Goal: Check status

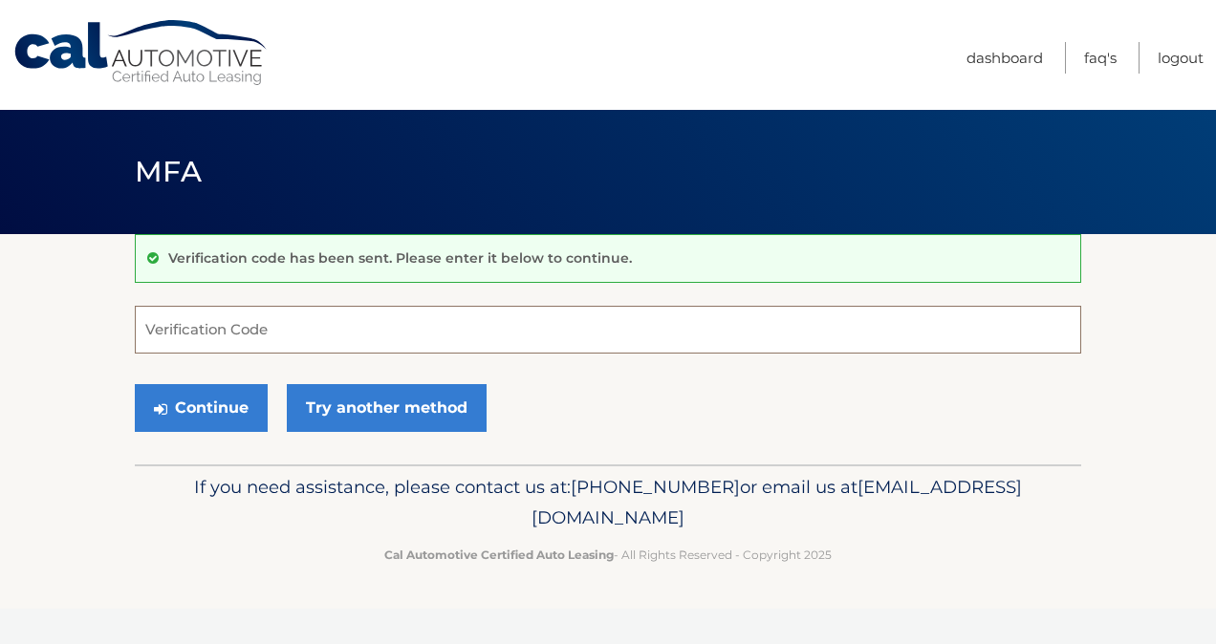
click at [575, 336] on input "Verification Code" at bounding box center [608, 330] width 946 height 48
type input "303483"
click at [199, 411] on button "Continue" at bounding box center [201, 408] width 133 height 48
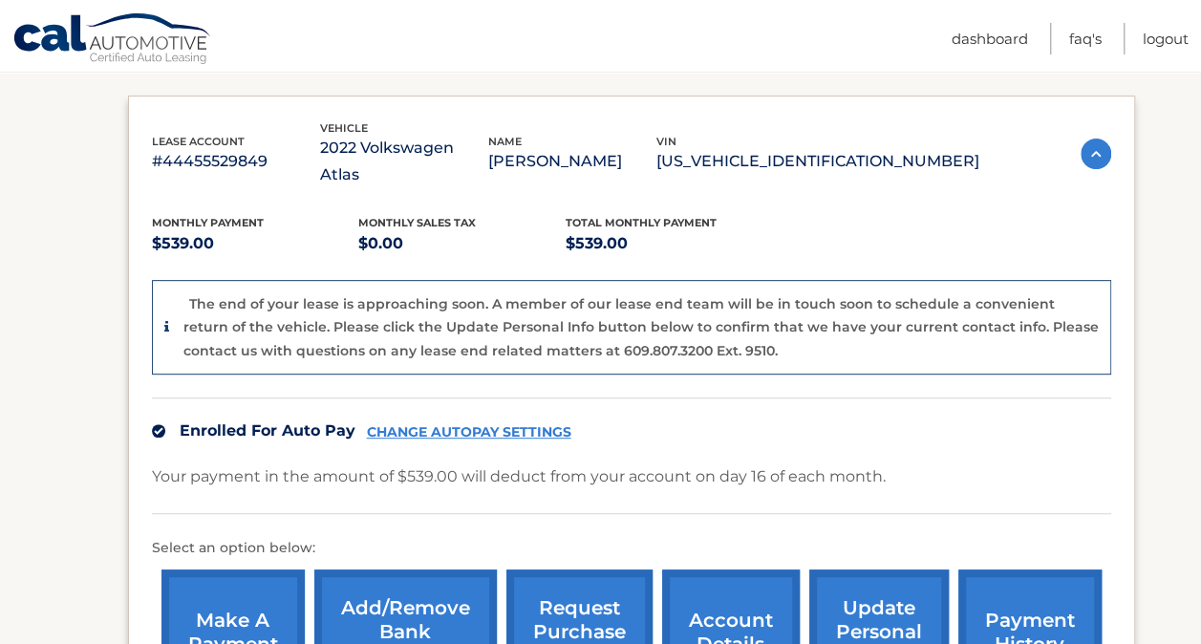
scroll to position [343, 0]
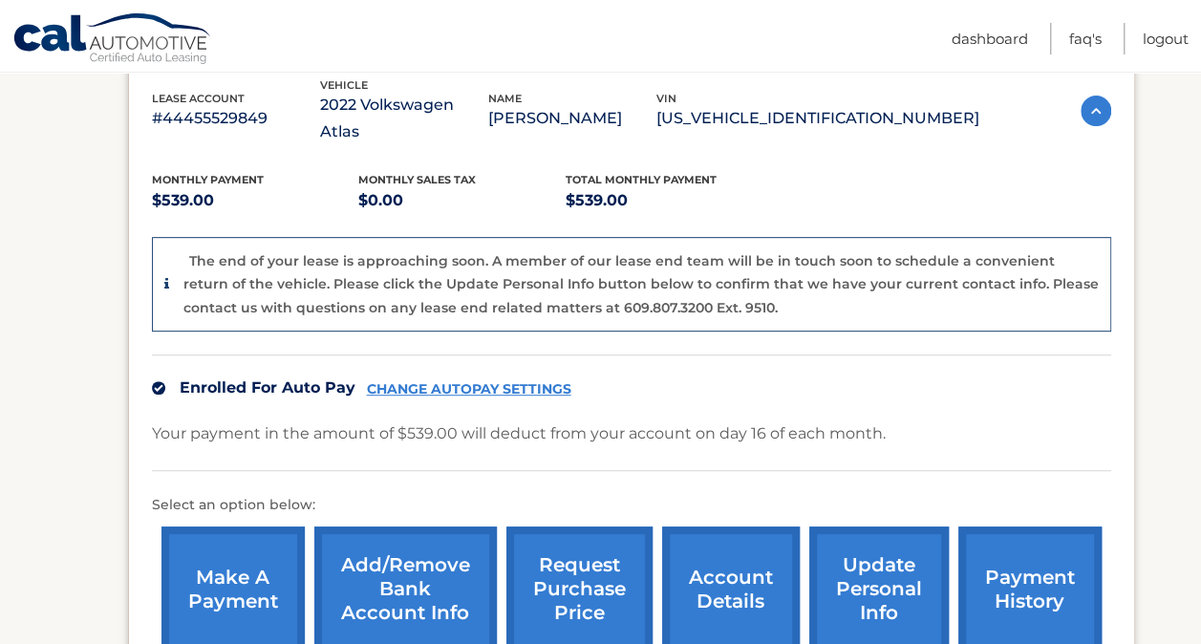
click at [698, 568] on link "account details" at bounding box center [731, 589] width 138 height 125
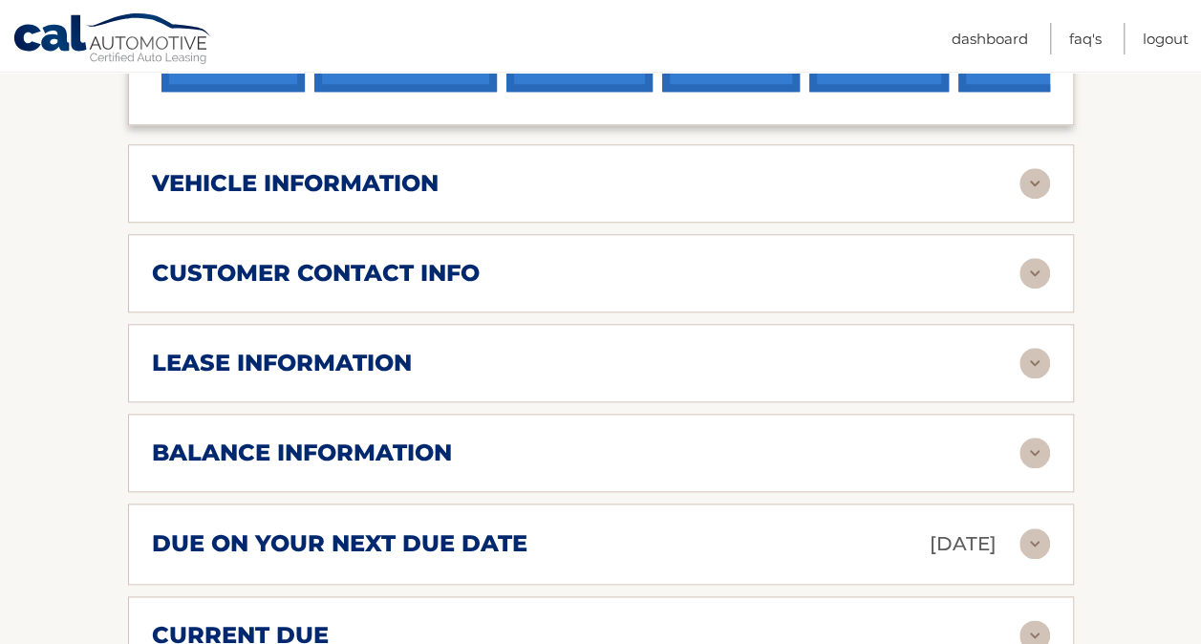
scroll to position [791, 0]
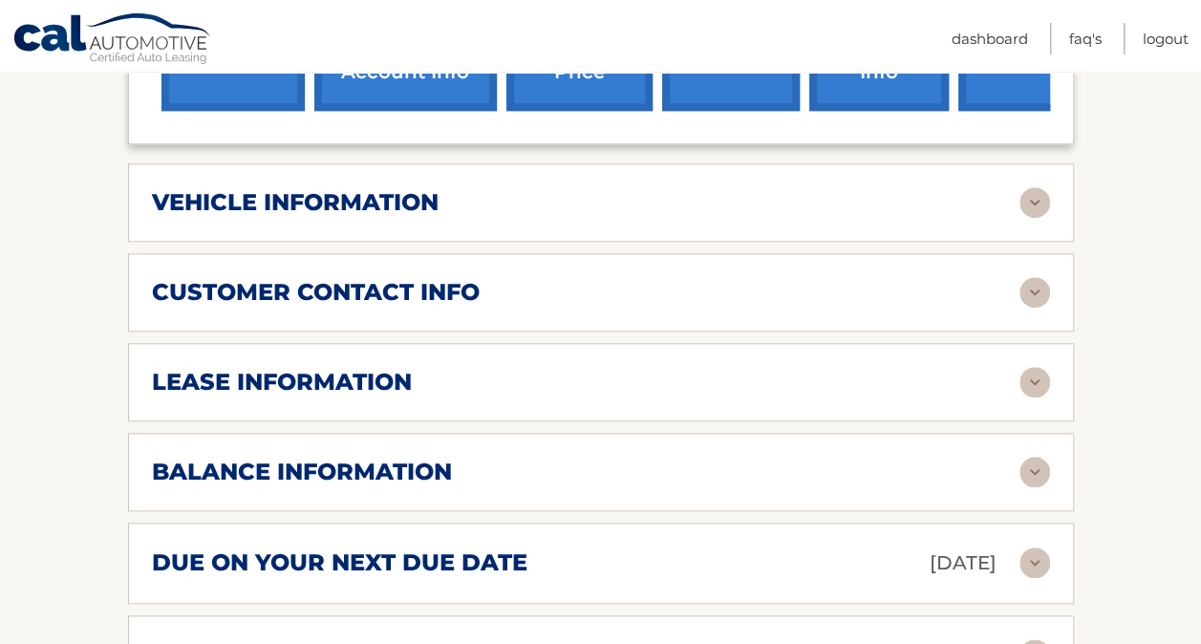
click at [1043, 367] on img at bounding box center [1035, 382] width 31 height 31
click at [1034, 367] on img at bounding box center [1035, 382] width 31 height 31
click at [401, 368] on h2 "lease information" at bounding box center [282, 382] width 260 height 29
click at [364, 368] on h2 "lease information" at bounding box center [282, 382] width 260 height 29
click at [516, 368] on div "lease information" at bounding box center [586, 382] width 868 height 29
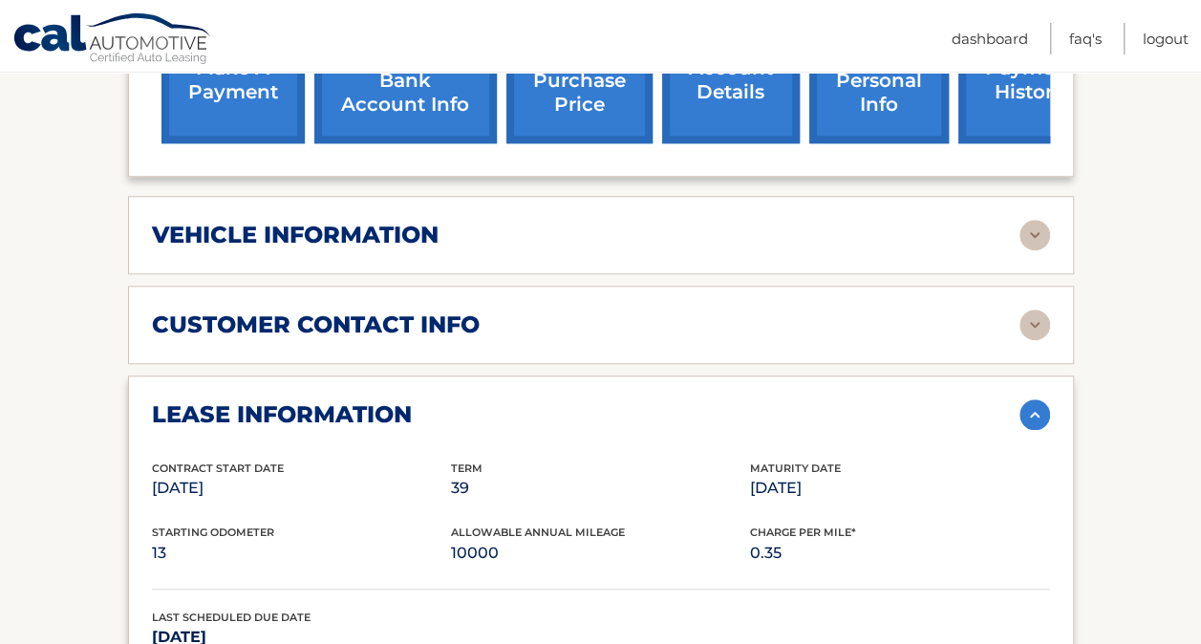
scroll to position [761, 0]
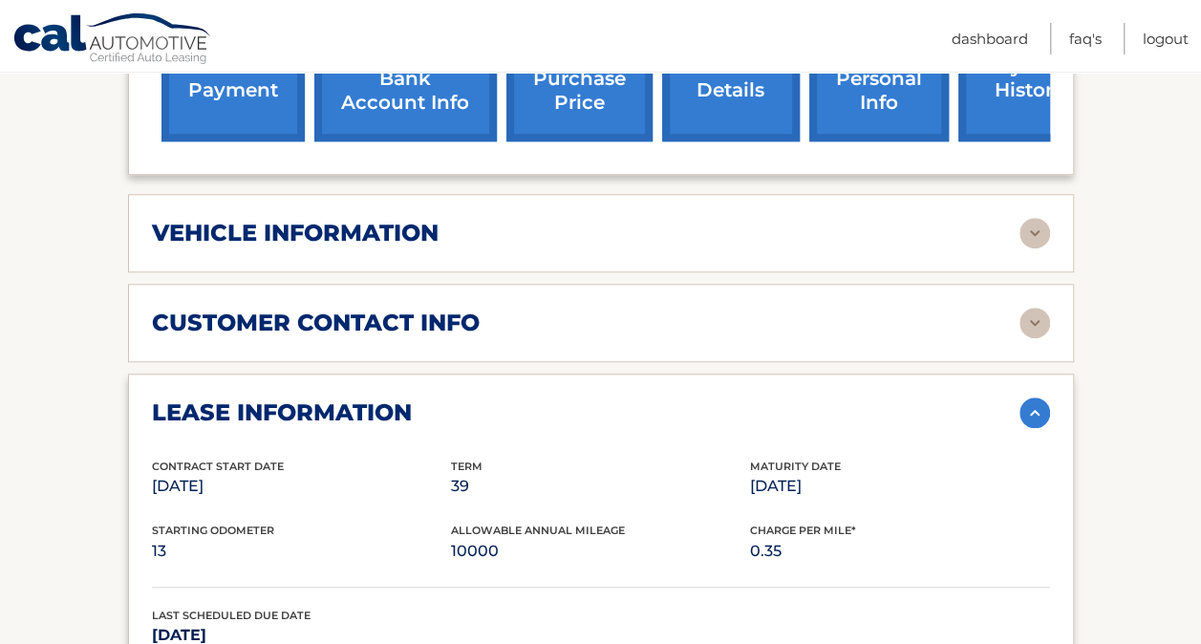
click at [1028, 218] on img at bounding box center [1035, 233] width 31 height 31
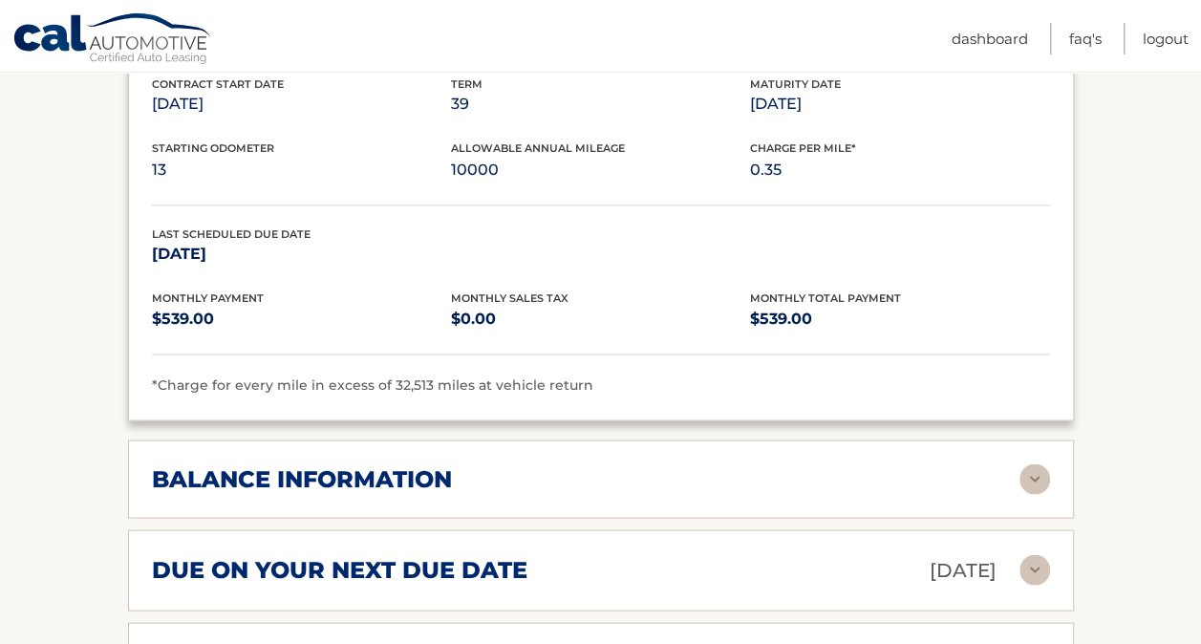
scroll to position [1736, 0]
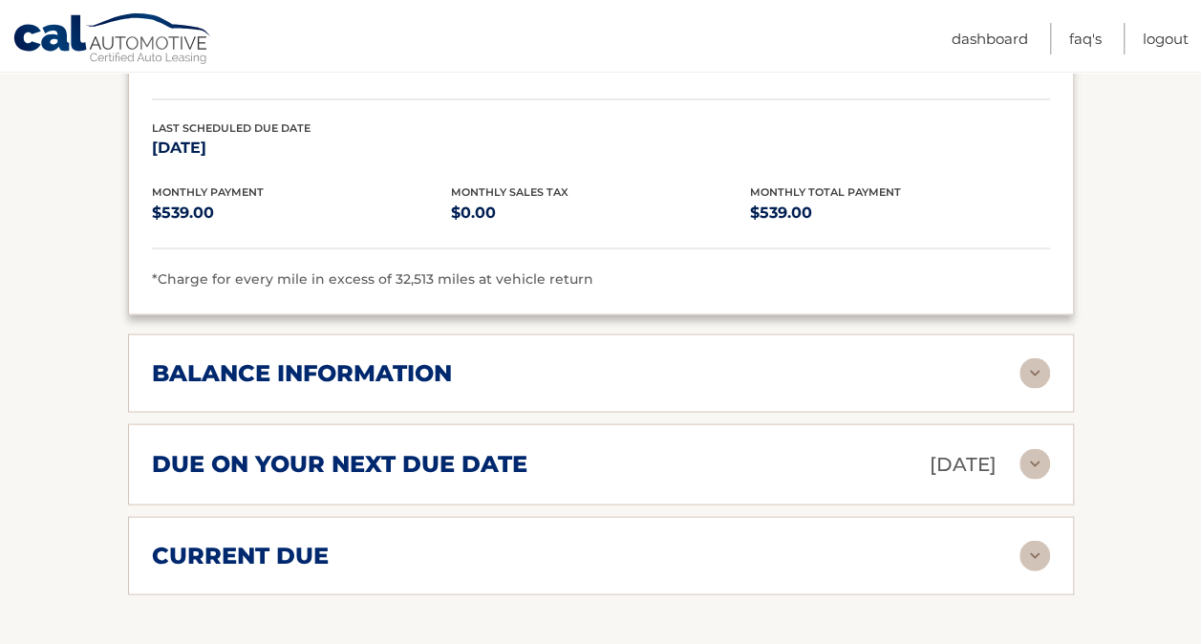
click at [831, 541] on div "current due" at bounding box center [586, 555] width 868 height 29
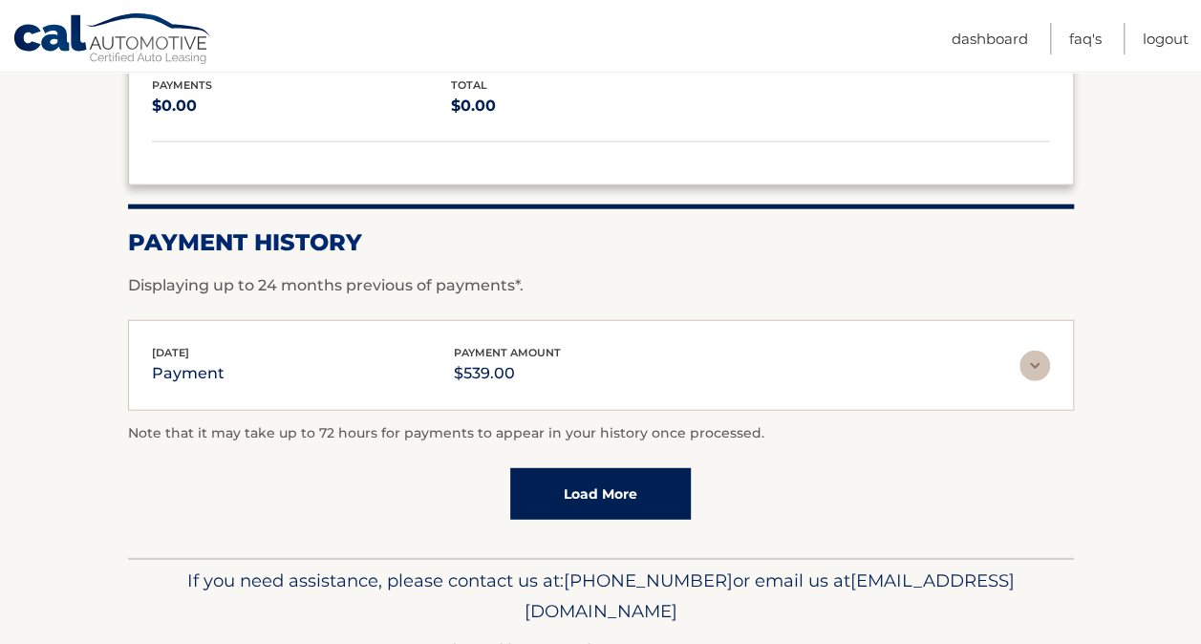
scroll to position [2337, 0]
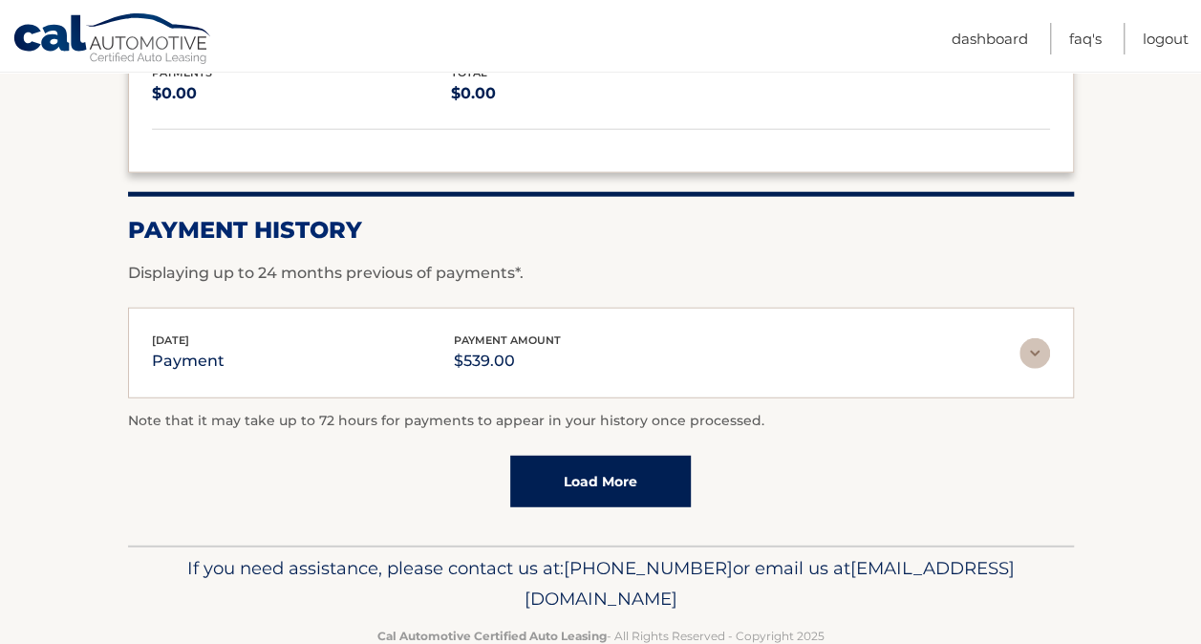
click at [576, 456] on link "Load More" at bounding box center [600, 482] width 181 height 52
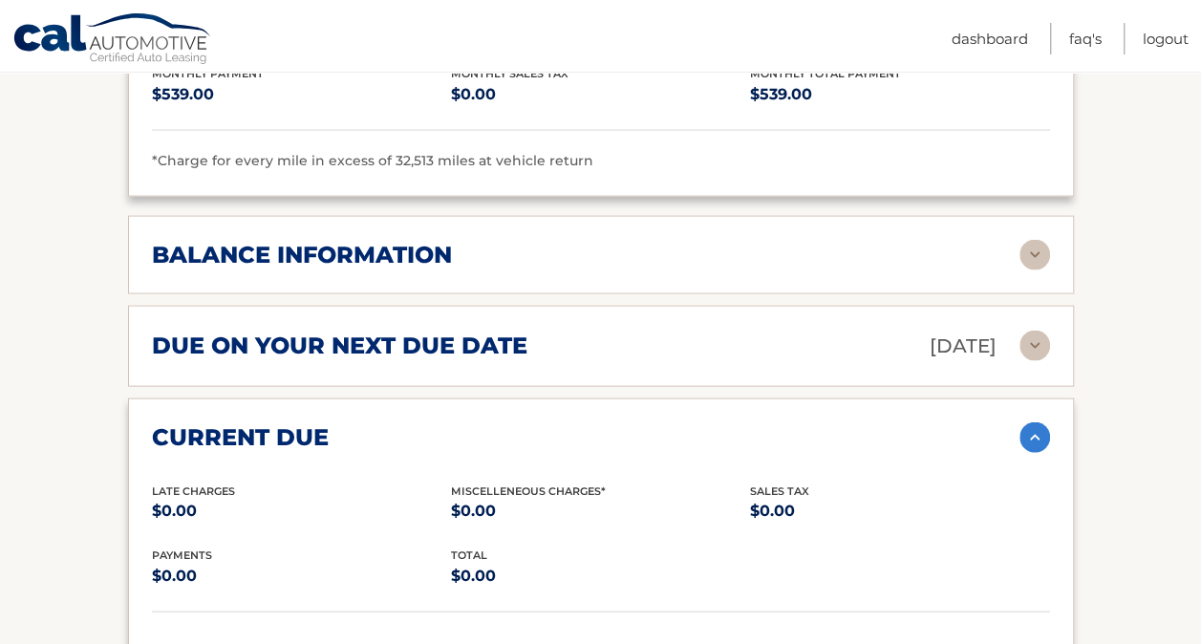
scroll to position [1813, 0]
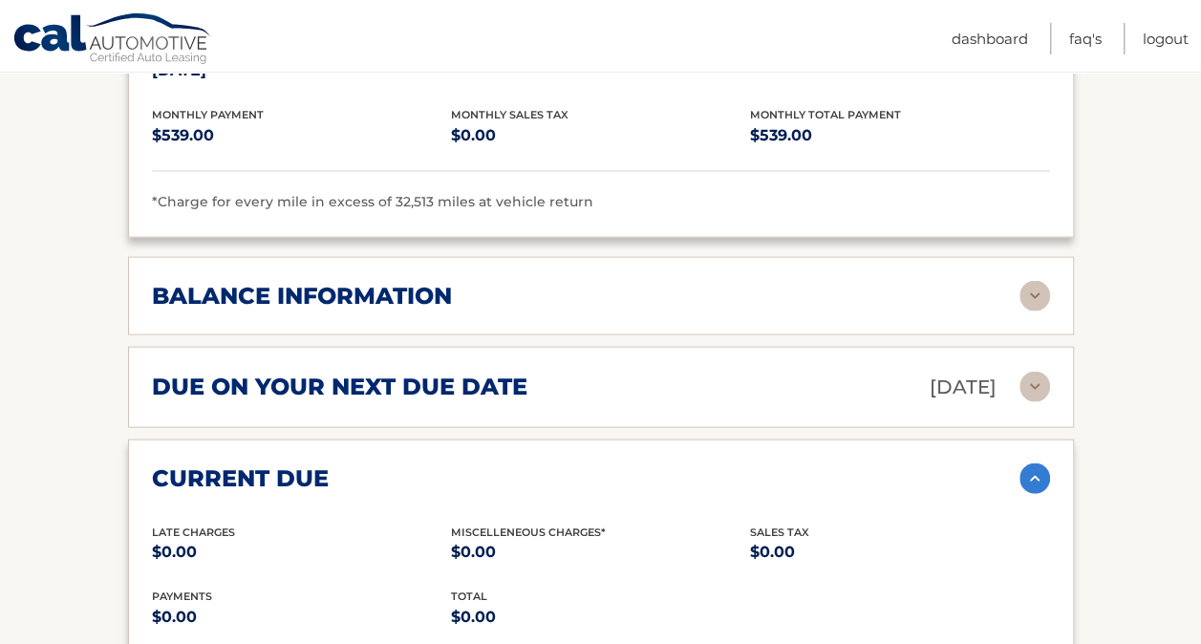
click at [860, 282] on div "balance information" at bounding box center [586, 296] width 868 height 29
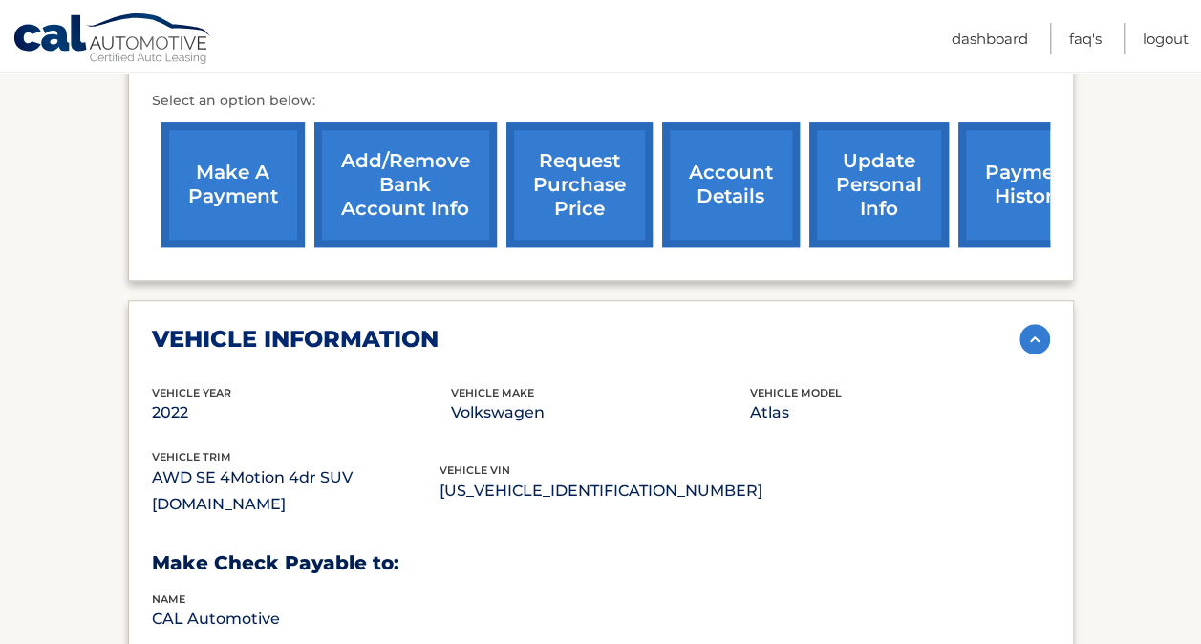
scroll to position [92, 0]
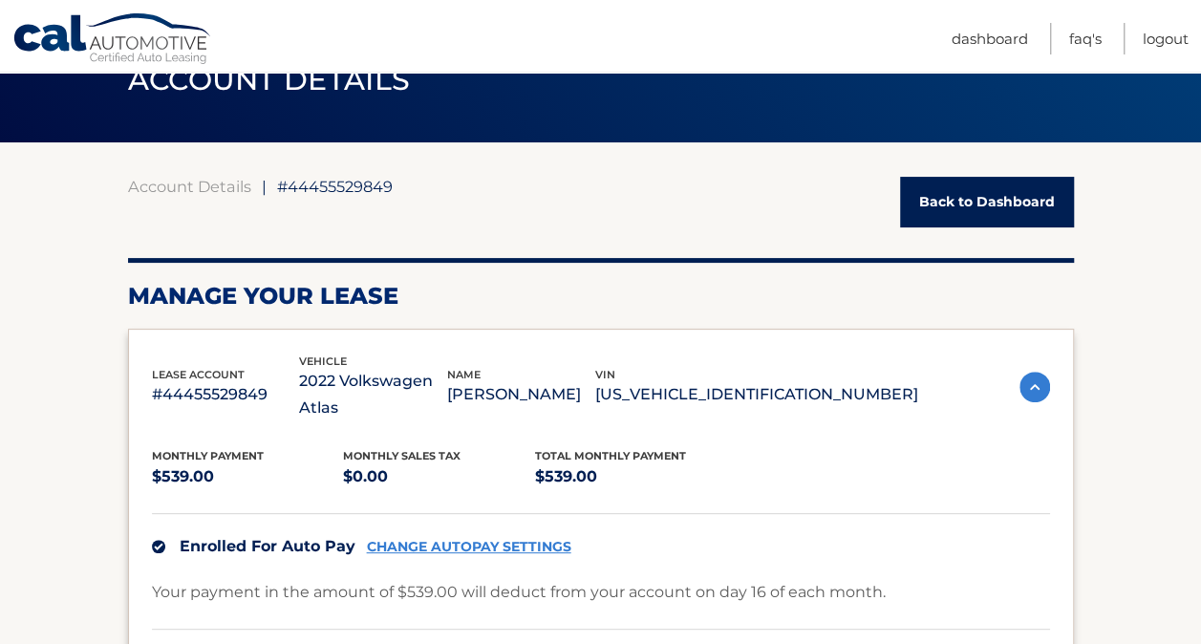
click at [1104, 39] on ul "Dashboard FAQ's Logout" at bounding box center [1070, 36] width 237 height 72
click at [1084, 32] on link "FAQ's" at bounding box center [1085, 39] width 32 height 32
